Goal: Information Seeking & Learning: Learn about a topic

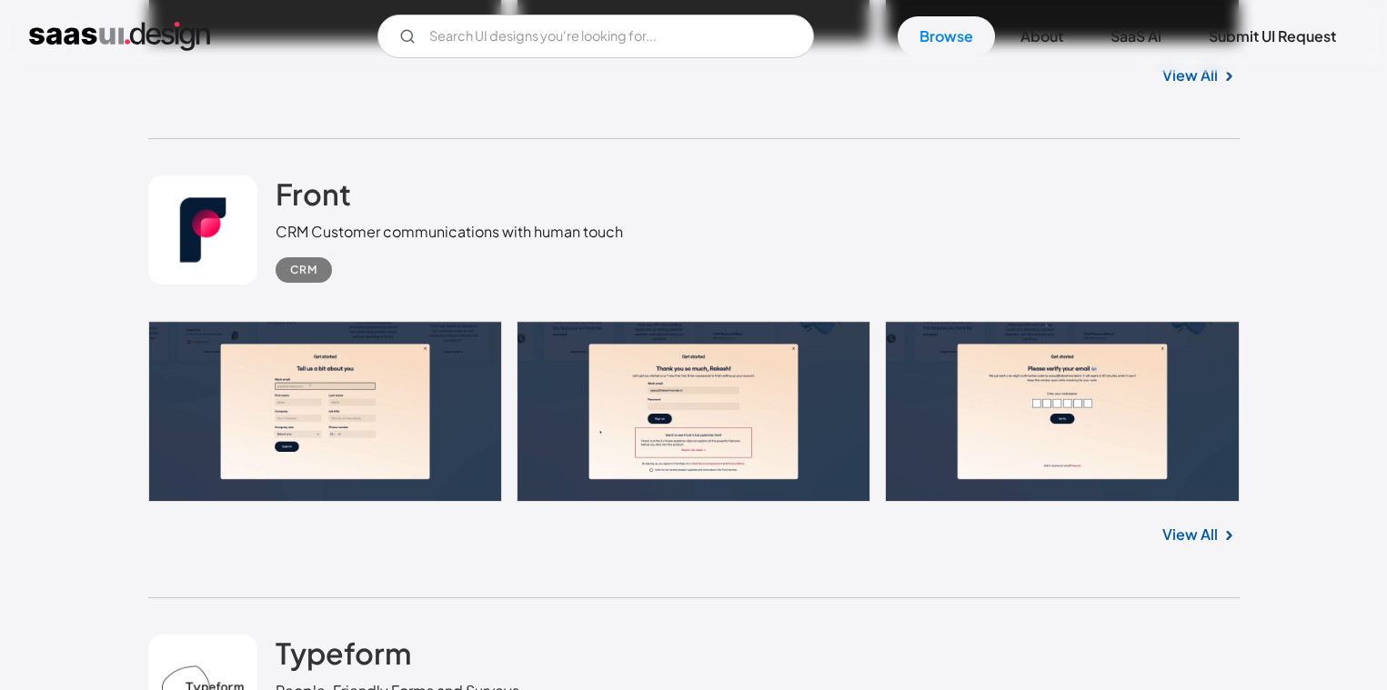
scroll to position [1148, 0]
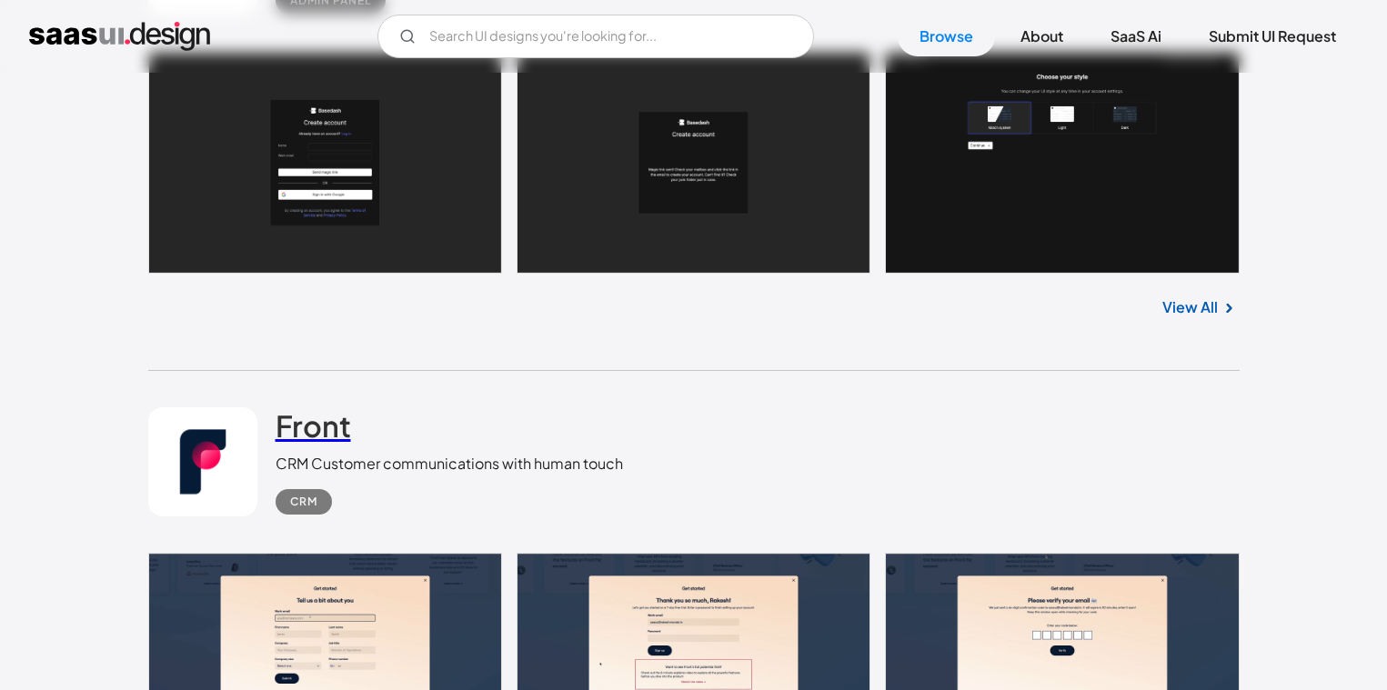
click at [305, 434] on h2 "Front" at bounding box center [313, 425] width 75 height 36
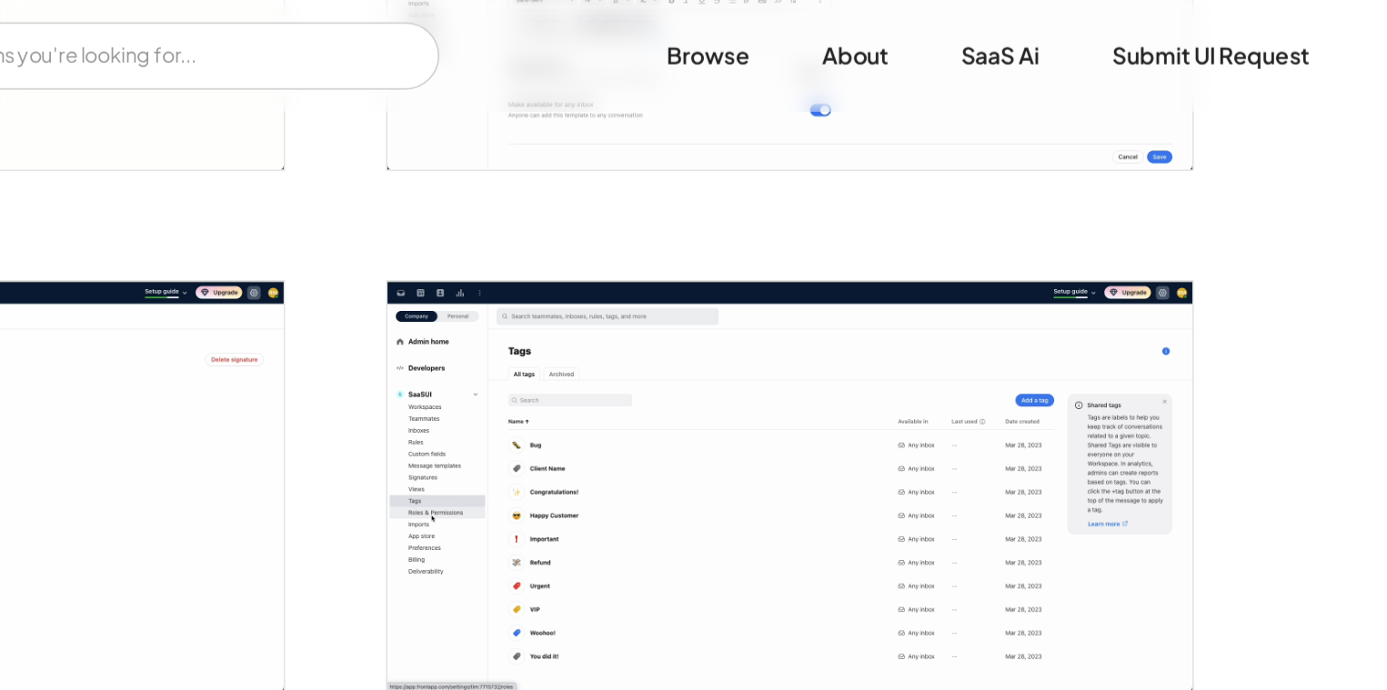
scroll to position [3254, 0]
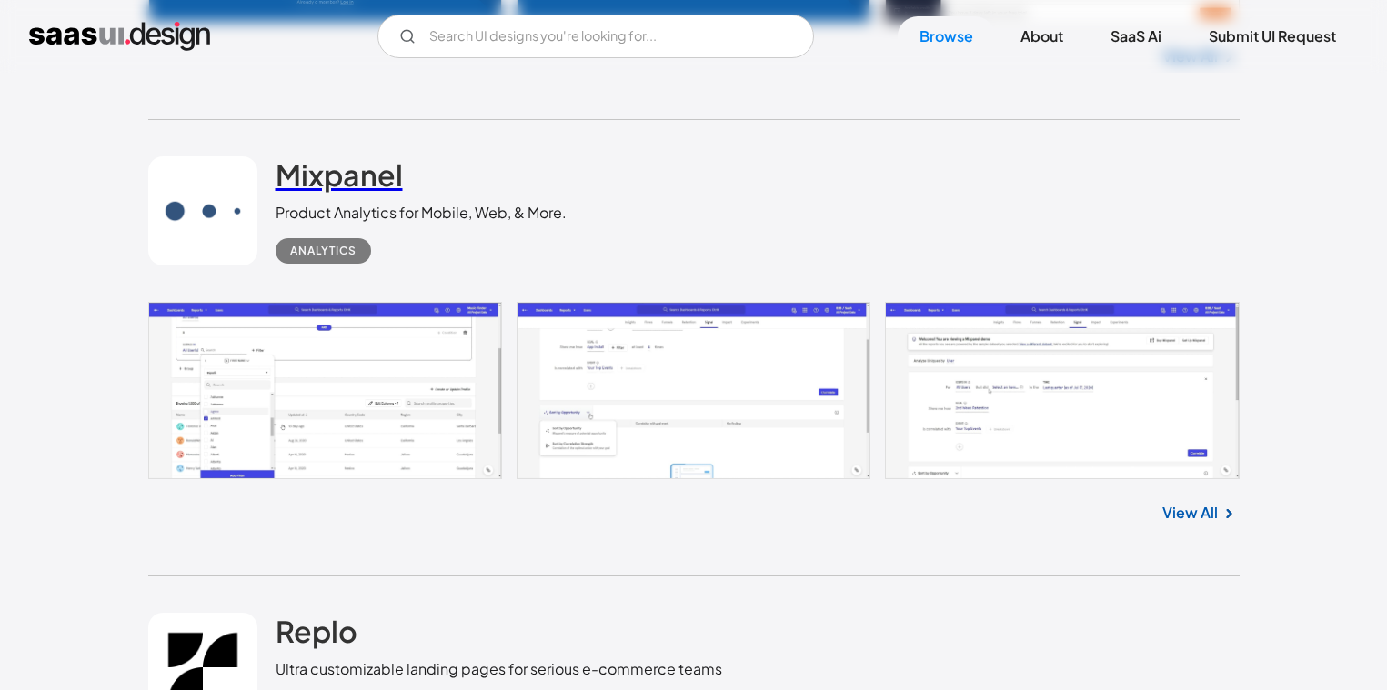
scroll to position [4686, 0]
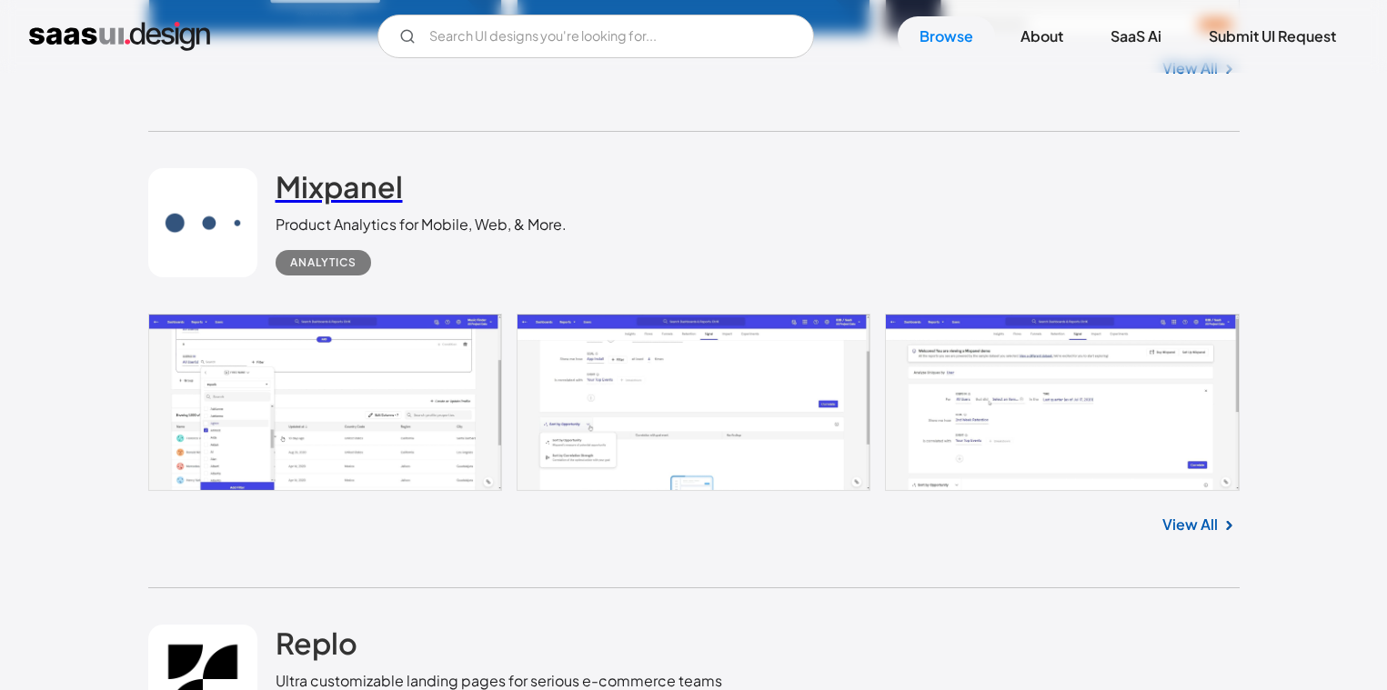
click at [333, 184] on h2 "Mixpanel" at bounding box center [339, 186] width 127 height 36
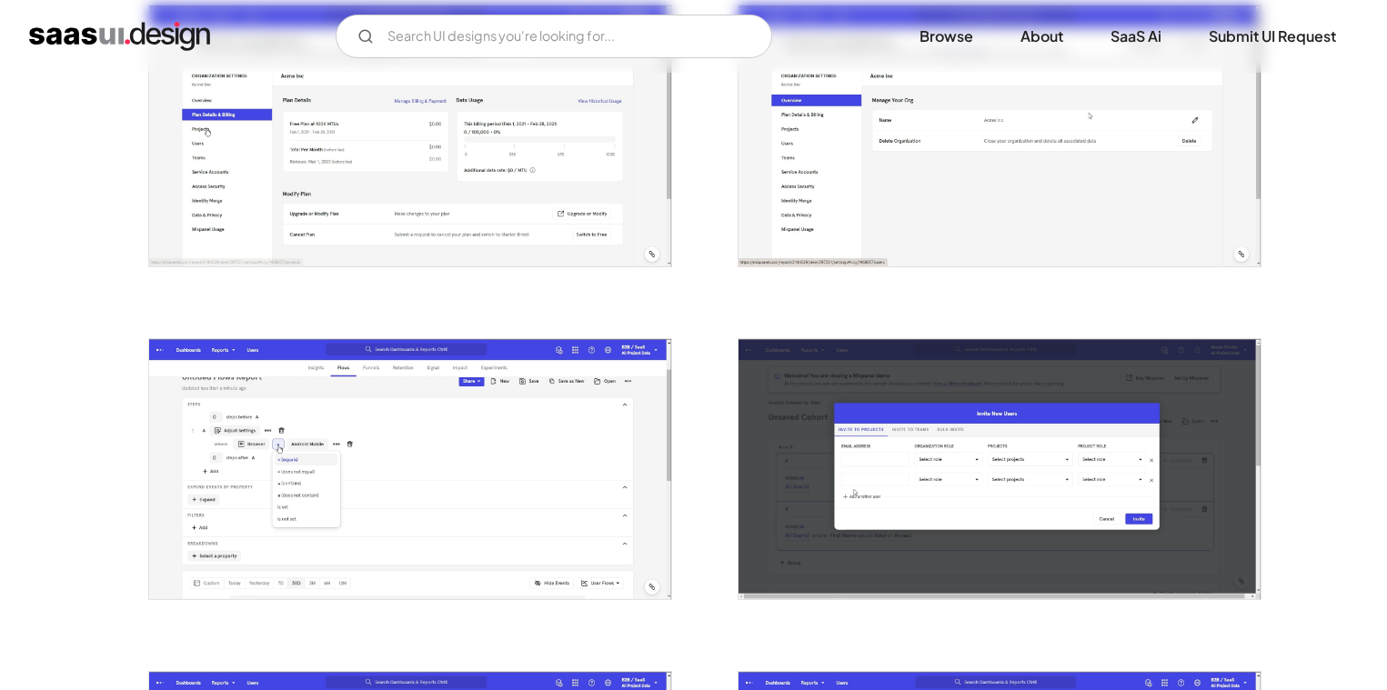
scroll to position [1095, 0]
